Goal: Navigation & Orientation: Find specific page/section

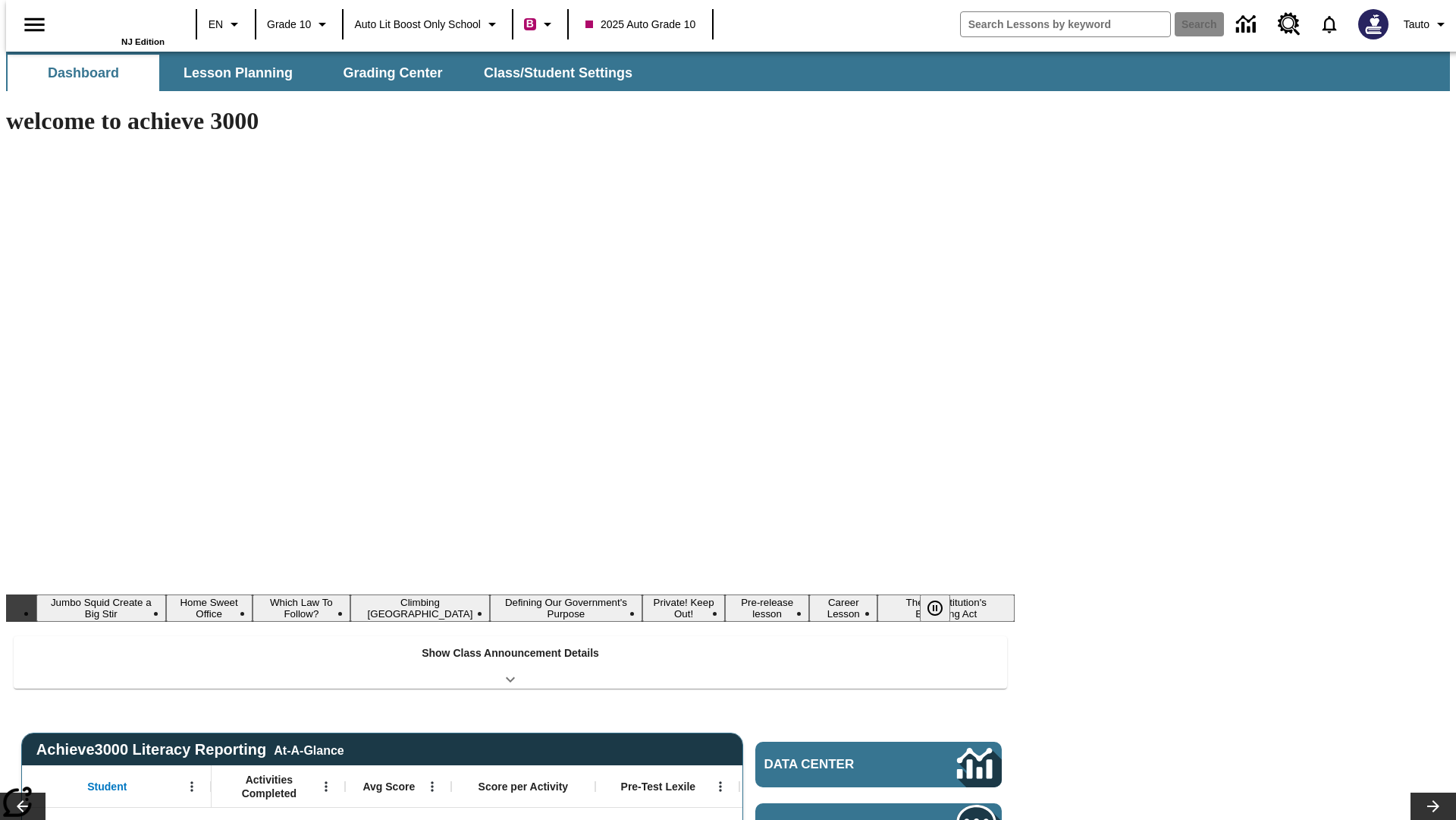
type input "-1"
click at [225, 24] on icon "Language: EN, Select a language" at bounding box center [234, 24] width 18 height 18
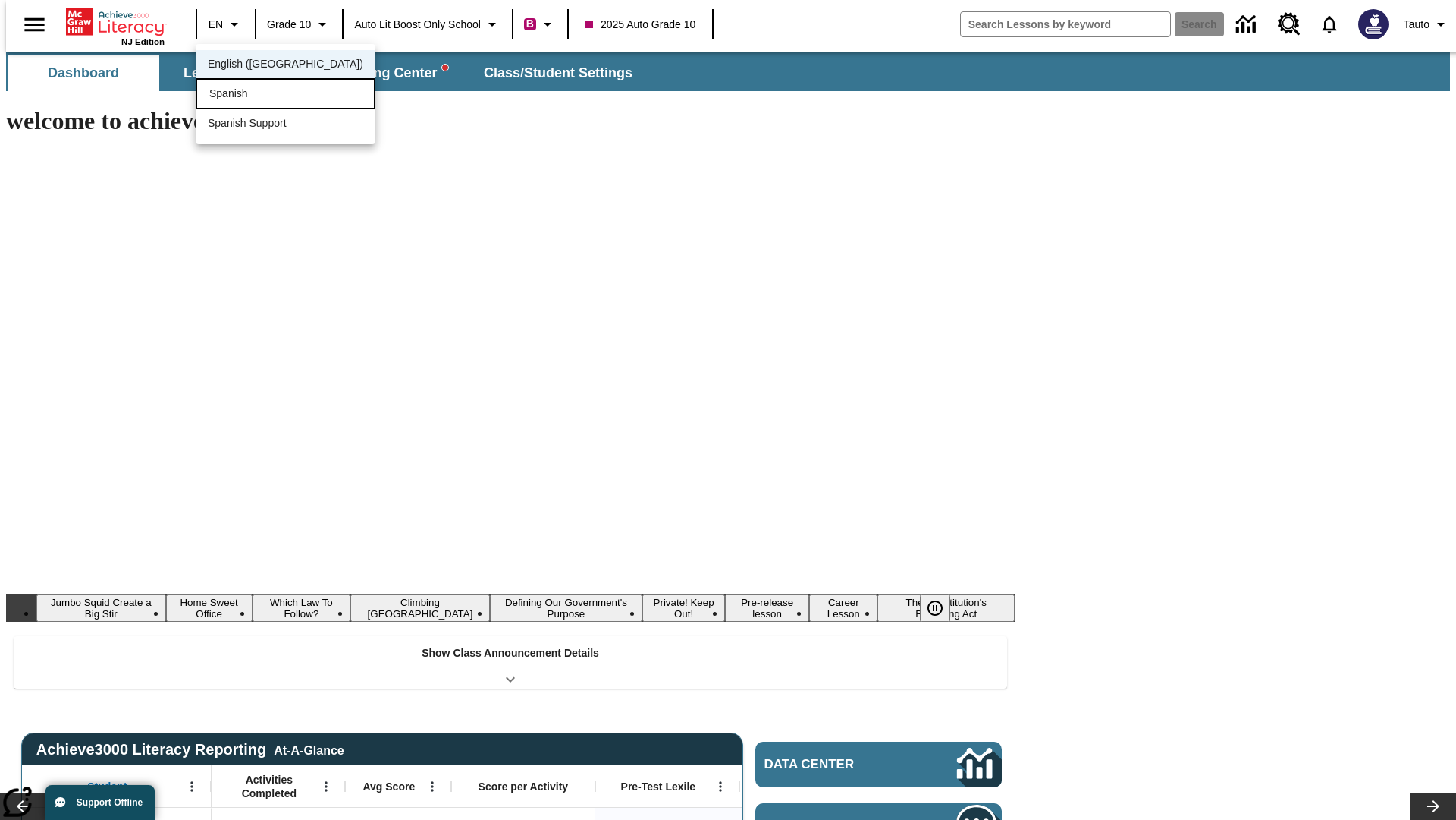
click at [253, 95] on div "Spanish" at bounding box center [285, 93] width 180 height 31
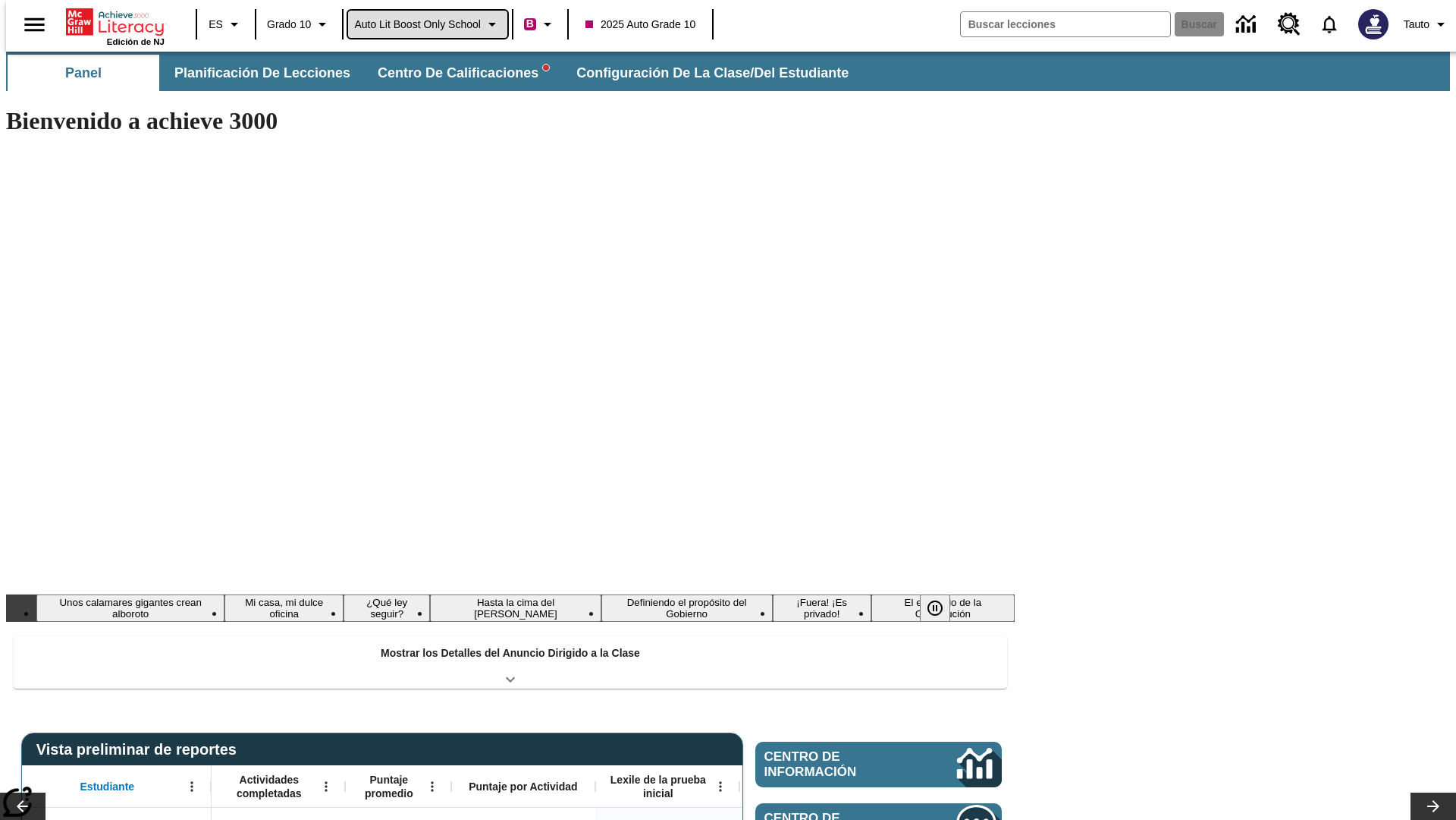
click at [427, 24] on span "Auto Lit Boost only School" at bounding box center [417, 24] width 126 height 16
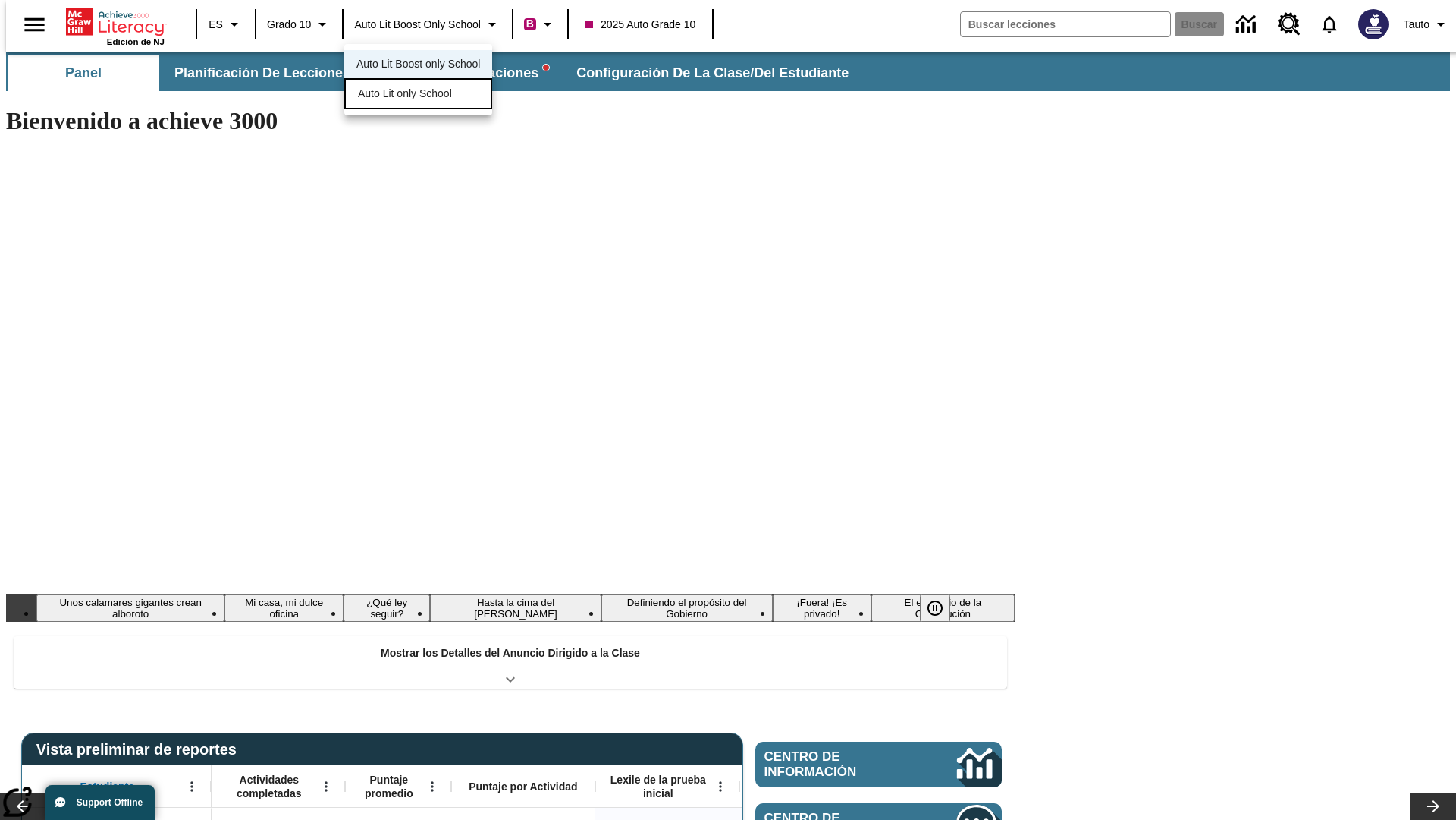
click at [406, 95] on span "Auto Lit only School" at bounding box center [405, 93] width 94 height 16
